Goal: Find specific page/section

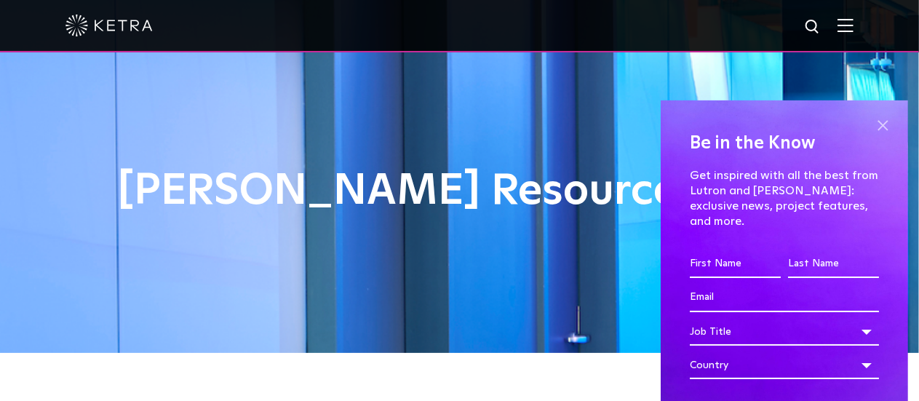
click at [874, 123] on span at bounding box center [883, 126] width 22 height 22
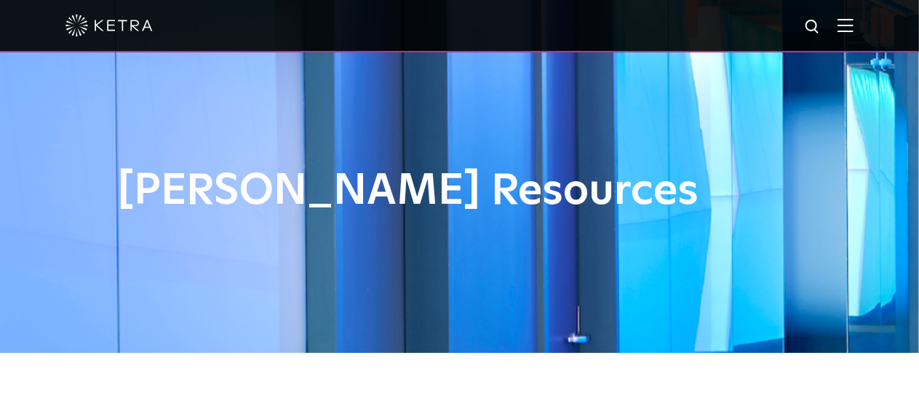
click at [823, 27] on img at bounding box center [813, 27] width 18 height 18
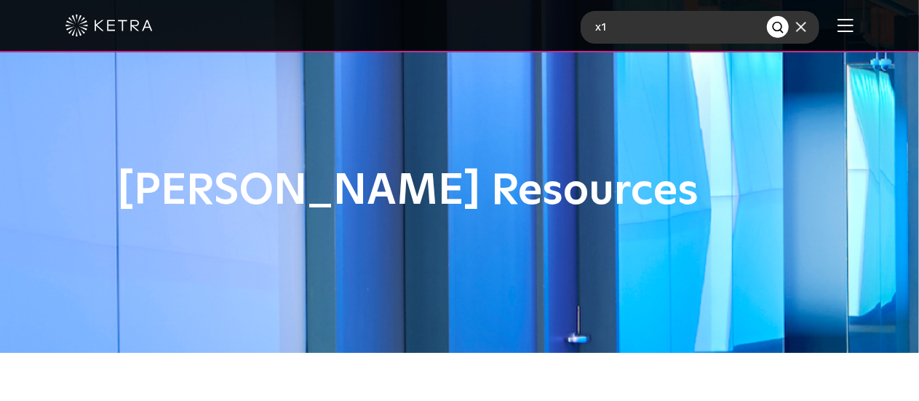
type input "x1"
click at [767, 16] on button "Search" at bounding box center [778, 27] width 22 height 22
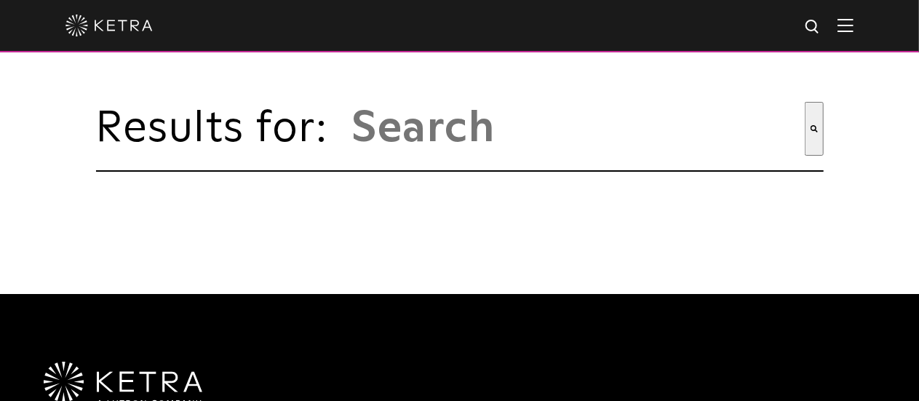
type input "x1"
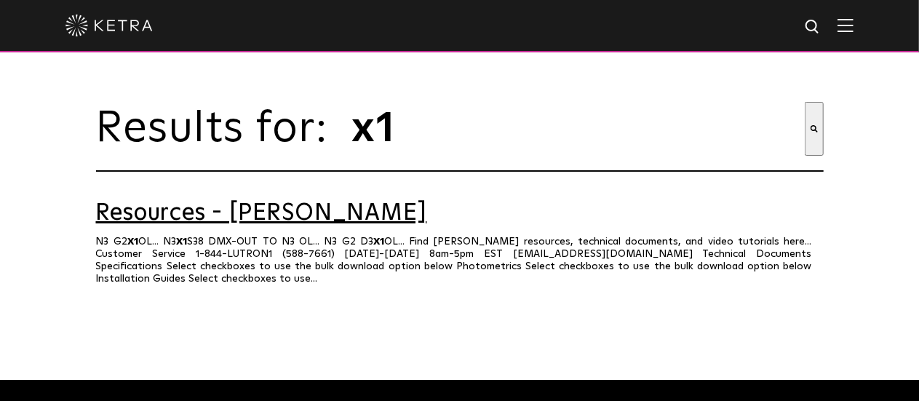
click at [193, 226] on link "Resources - [PERSON_NAME]" at bounding box center [460, 213] width 728 height 25
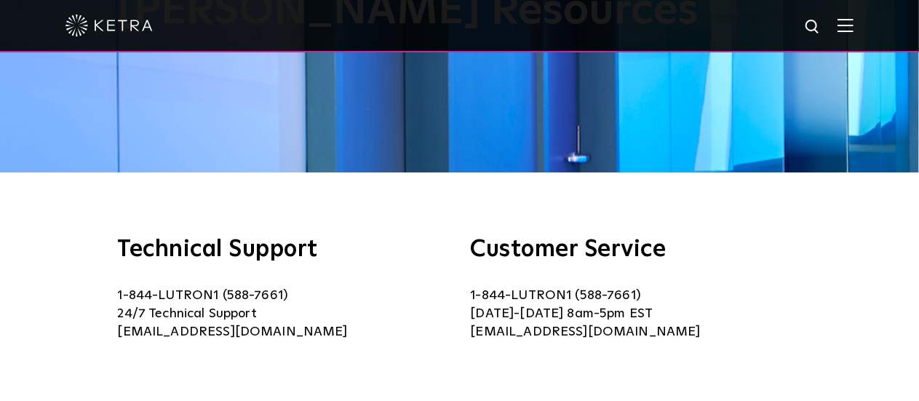
scroll to position [218, 0]
